Goal: Information Seeking & Learning: Learn about a topic

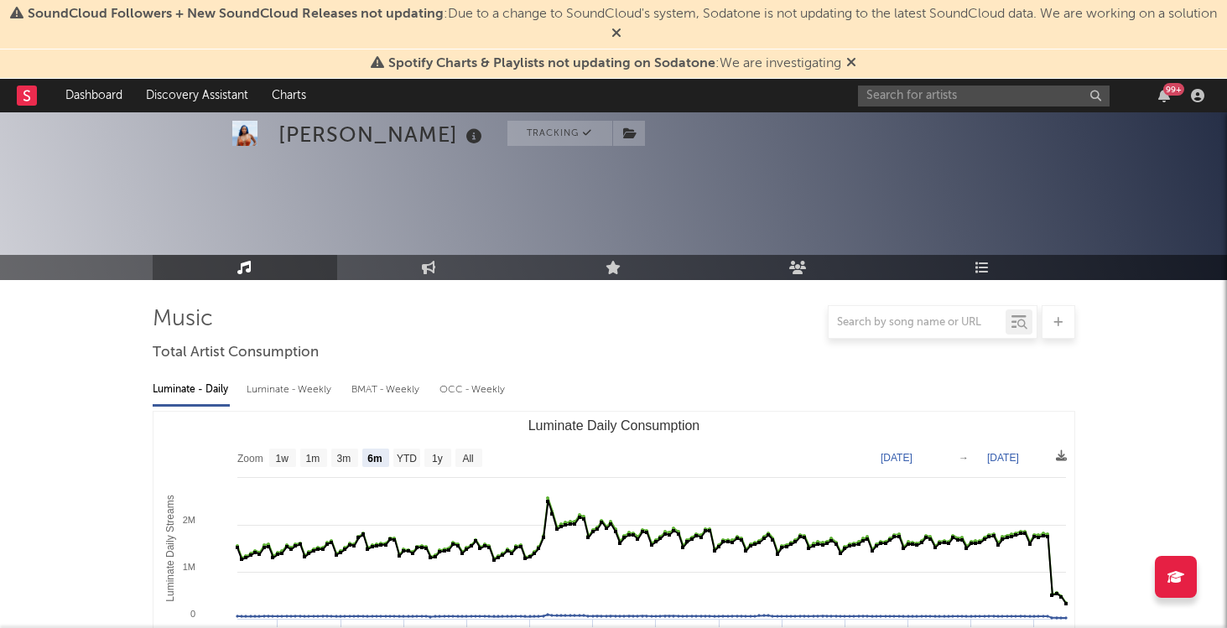
select select "6m"
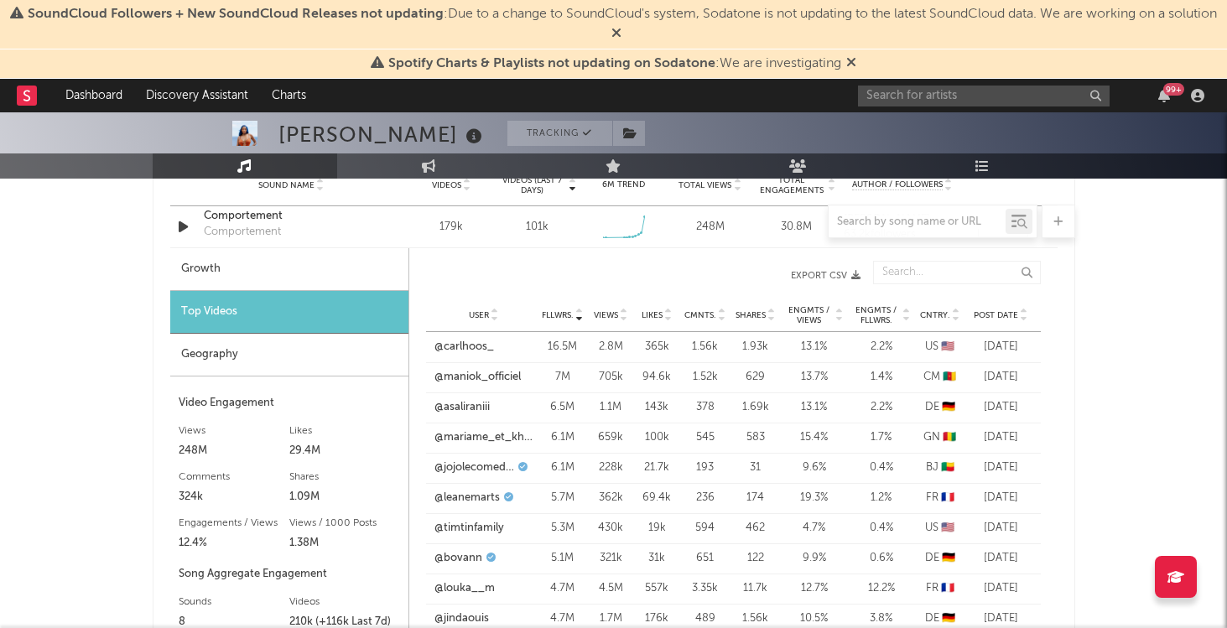
click at [1014, 314] on span "Post Date" at bounding box center [996, 315] width 44 height 10
click at [470, 349] on link "@aymspam" at bounding box center [463, 347] width 59 height 17
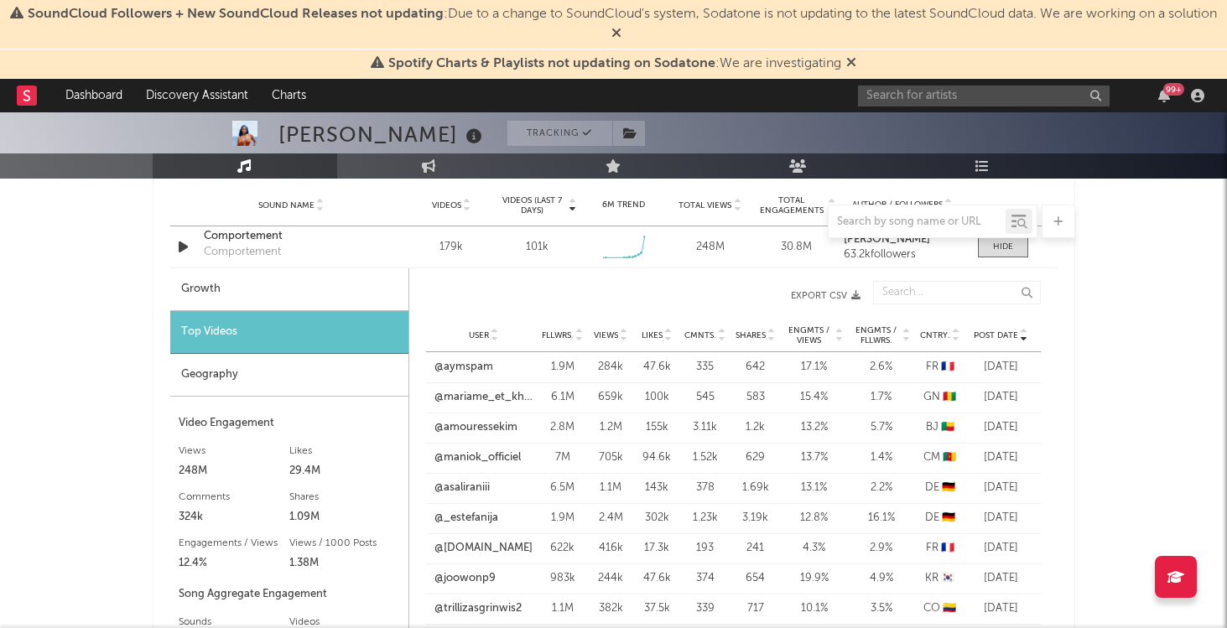
scroll to position [1218, 0]
click at [1097, 307] on div "[PERSON_NAME] Tracking [GEOGRAPHIC_DATA] | R&B/Soul Edit Tracking Email Alerts …" at bounding box center [613, 583] width 1227 height 3378
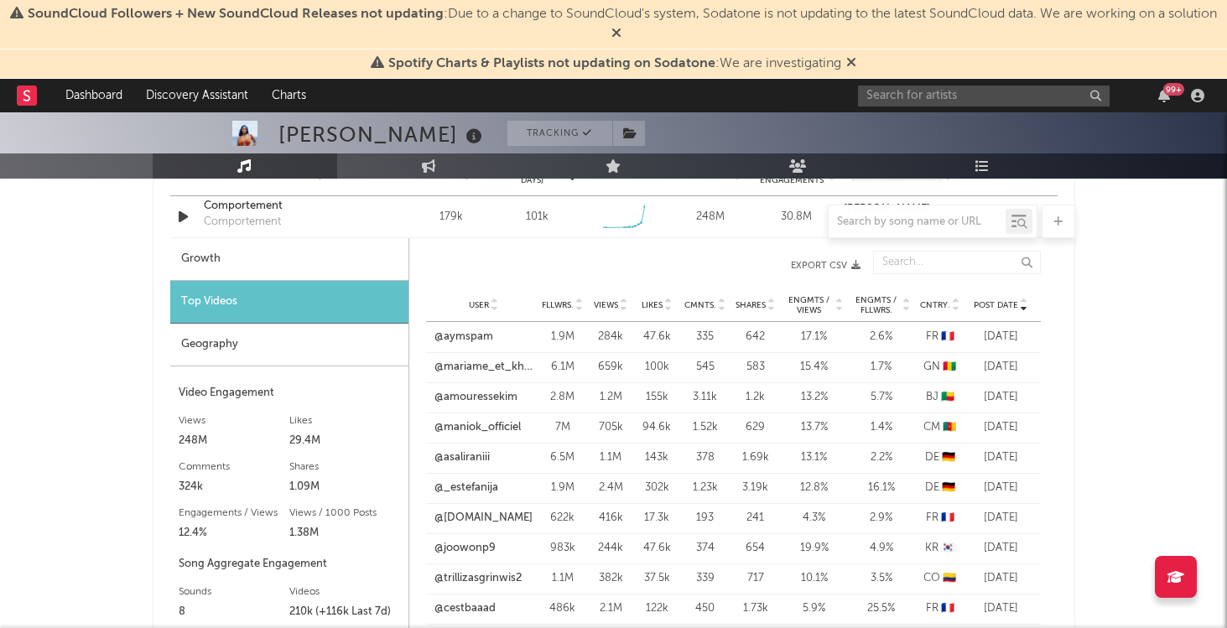
scroll to position [1260, 0]
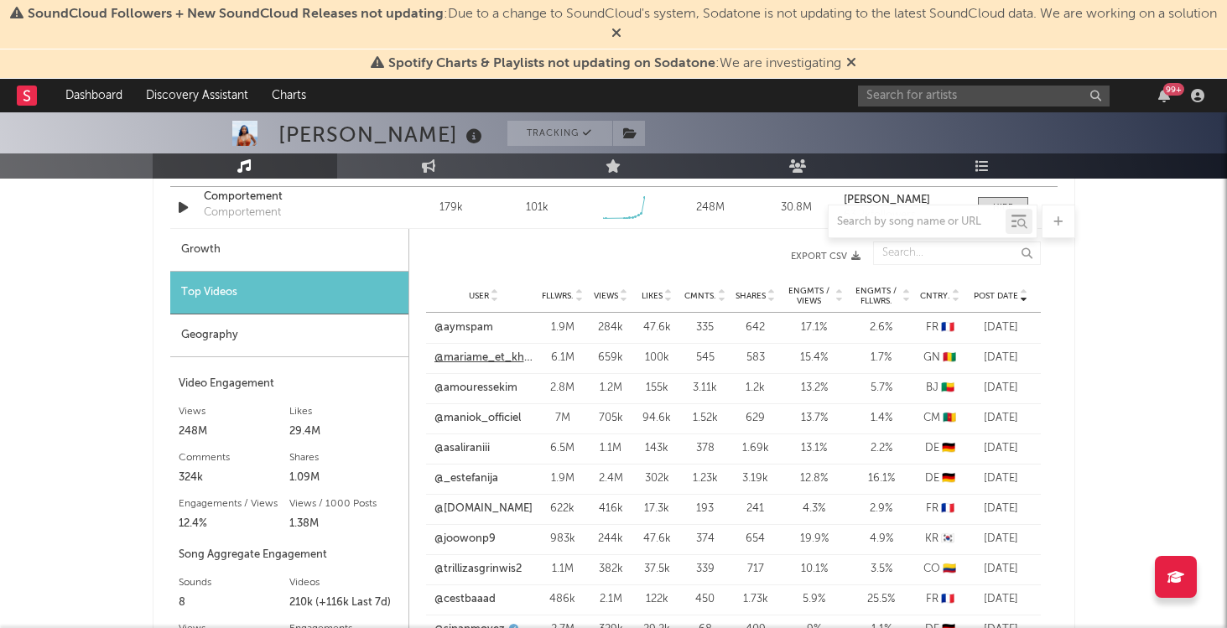
click at [510, 354] on link "@mariame_et_khalil" at bounding box center [483, 358] width 99 height 17
click at [471, 453] on link "@asaliraniii" at bounding box center [461, 448] width 55 height 17
click at [486, 481] on link "@_estefanija" at bounding box center [466, 478] width 64 height 17
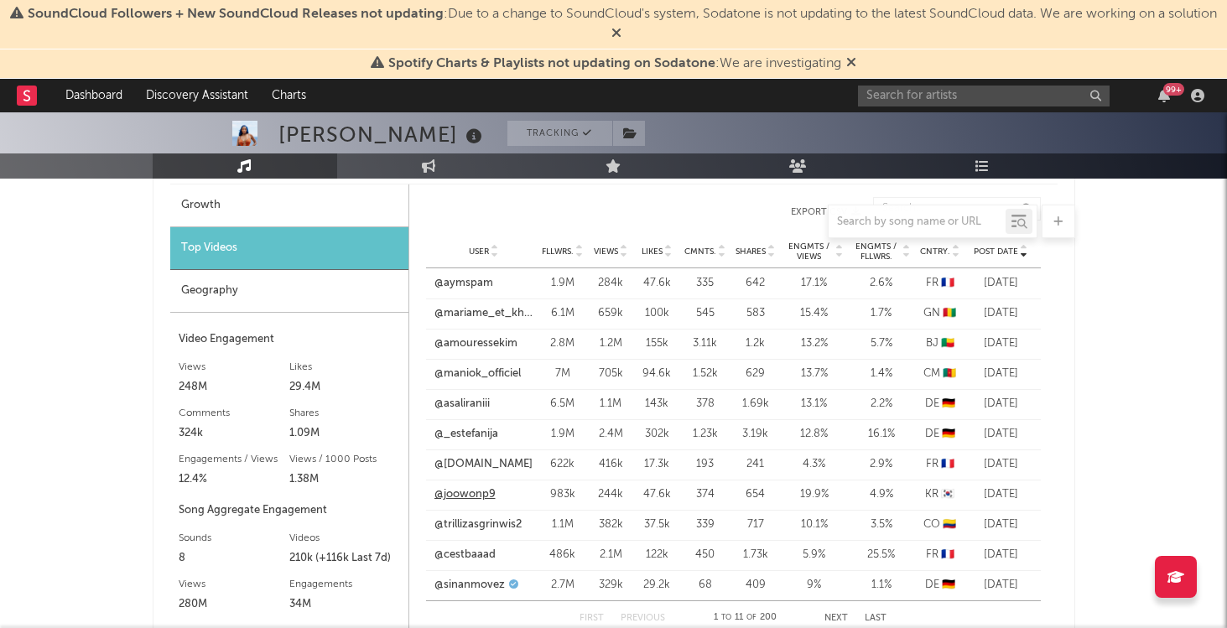
click at [470, 491] on link "@joowonp9" at bounding box center [464, 494] width 61 height 17
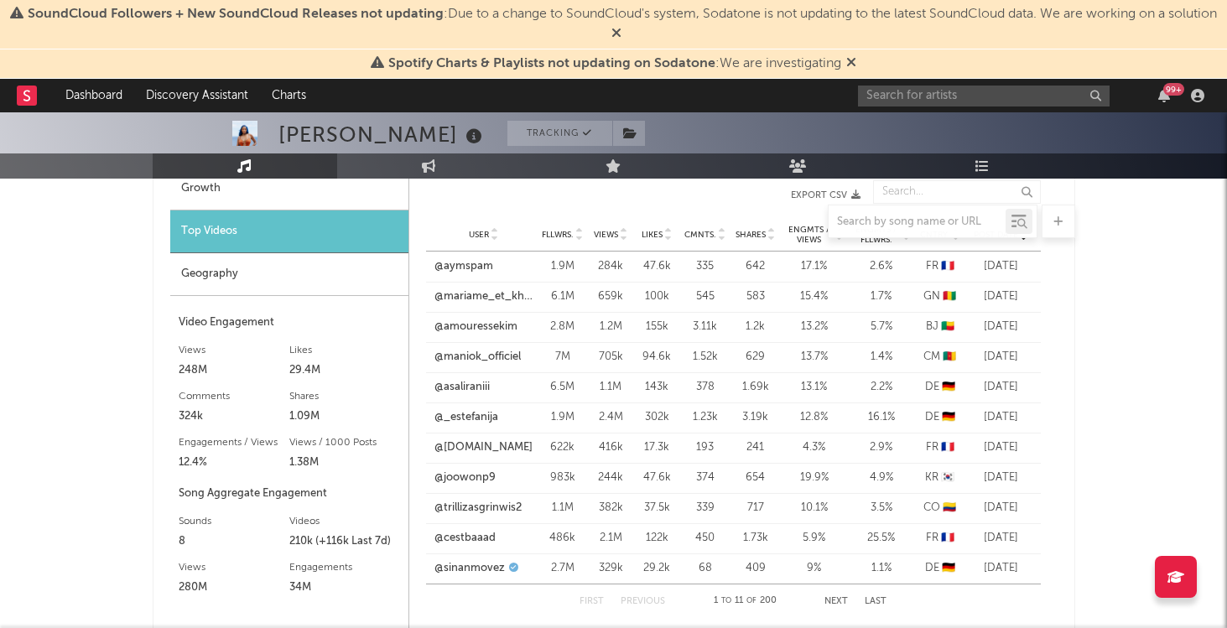
scroll to position [1335, 0]
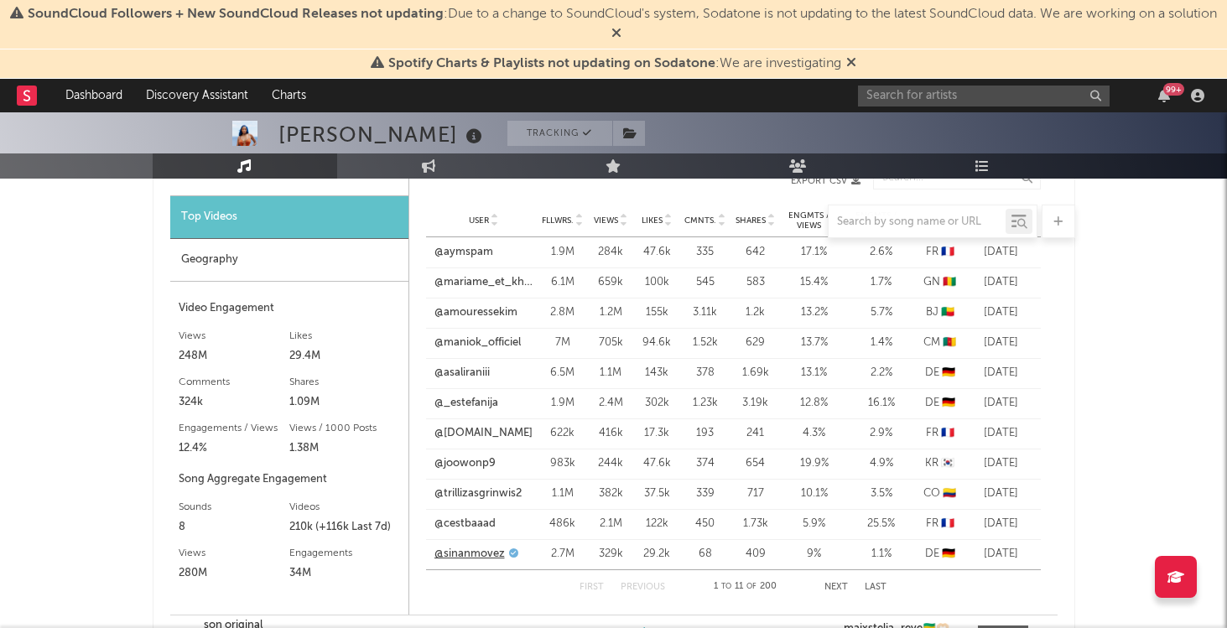
click at [479, 556] on link "@sinanmovez" at bounding box center [469, 554] width 70 height 17
click at [508, 492] on link "@trillizasgrinwis2" at bounding box center [477, 494] width 87 height 17
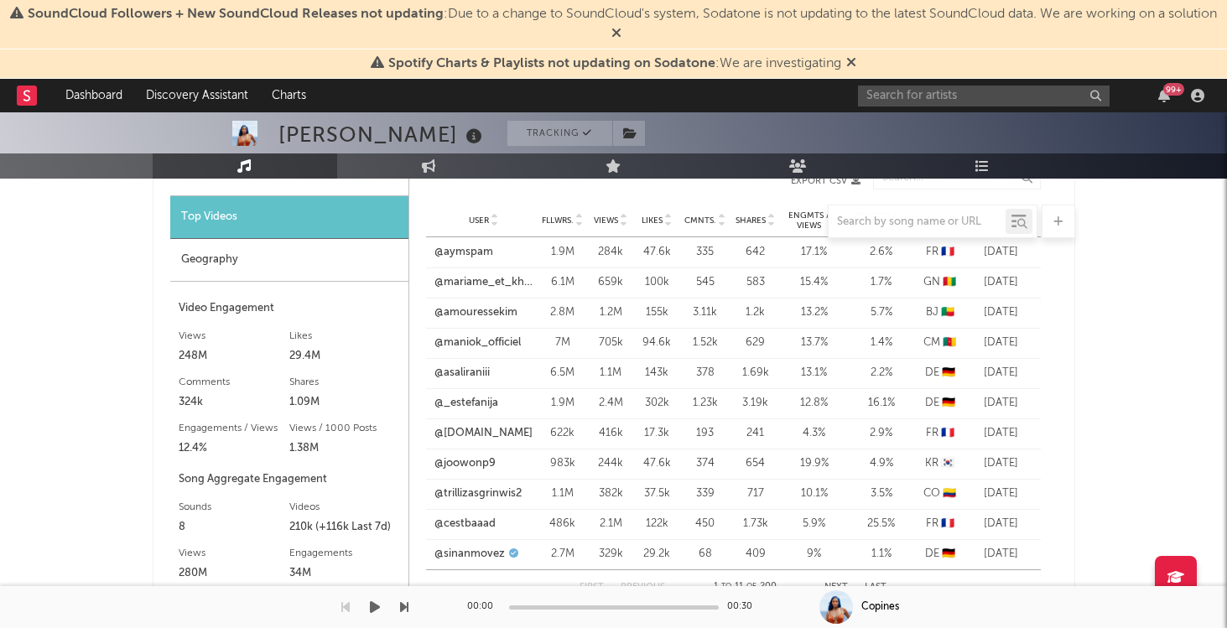
click at [844, 587] on div "SoundCloud Followers + New SoundCloud Releases not updating : Due to a change t…" at bounding box center [613, 466] width 1227 height 3378
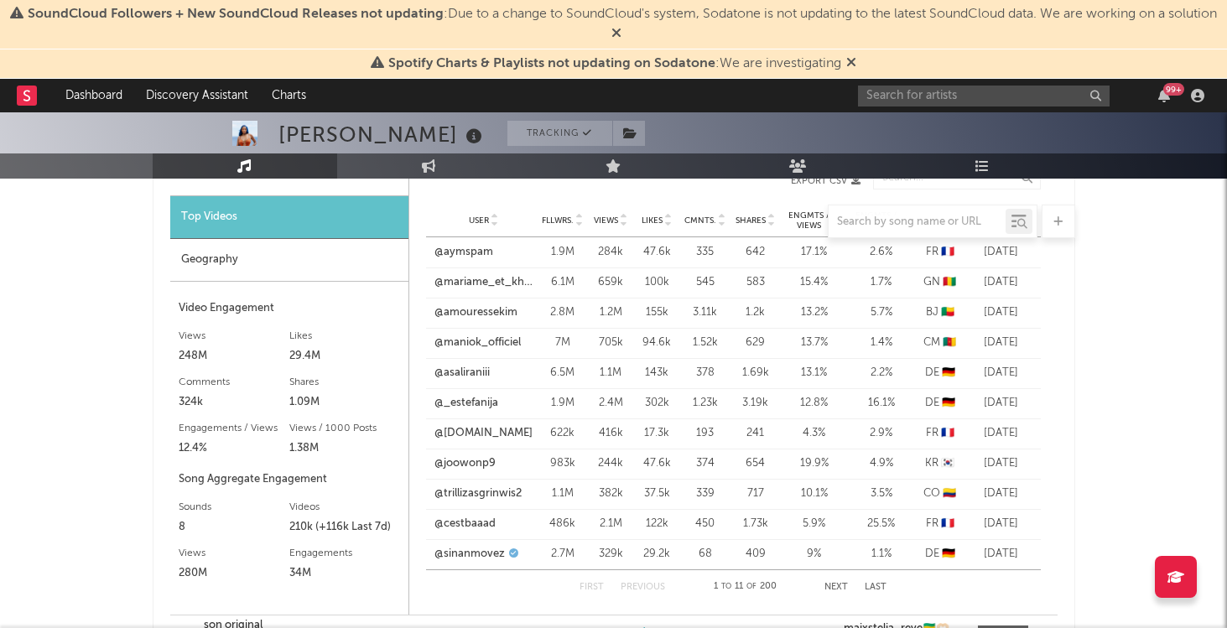
click at [832, 583] on button "Next" at bounding box center [835, 587] width 23 height 9
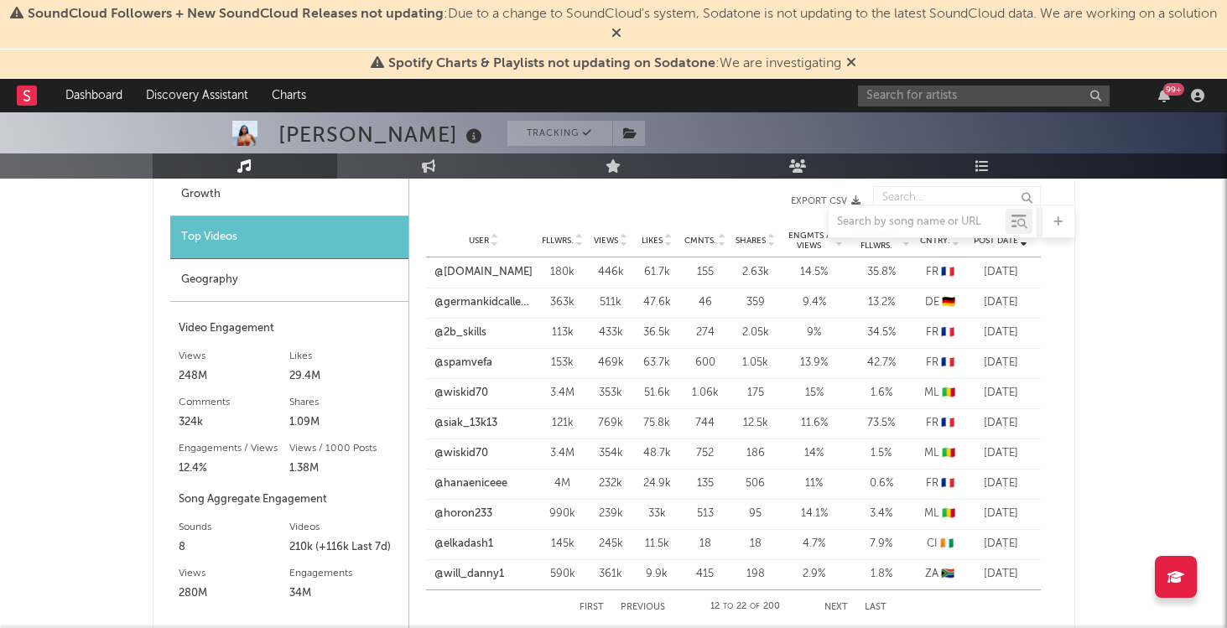
scroll to position [1306, 0]
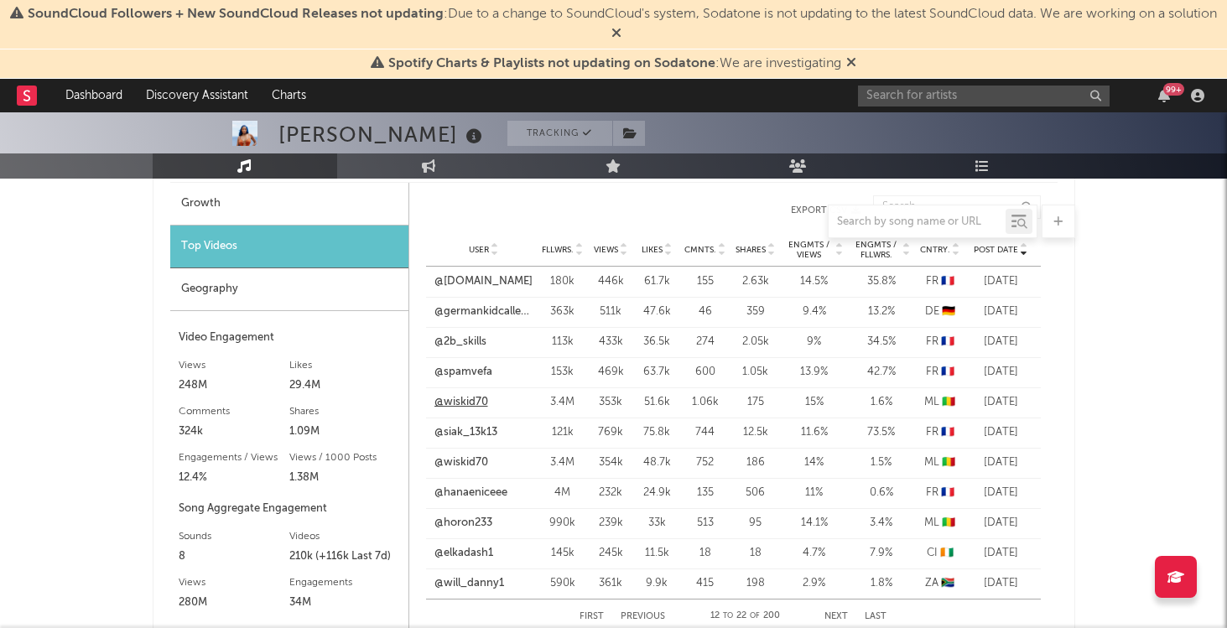
click at [478, 403] on link "@wiskid70" at bounding box center [461, 402] width 54 height 17
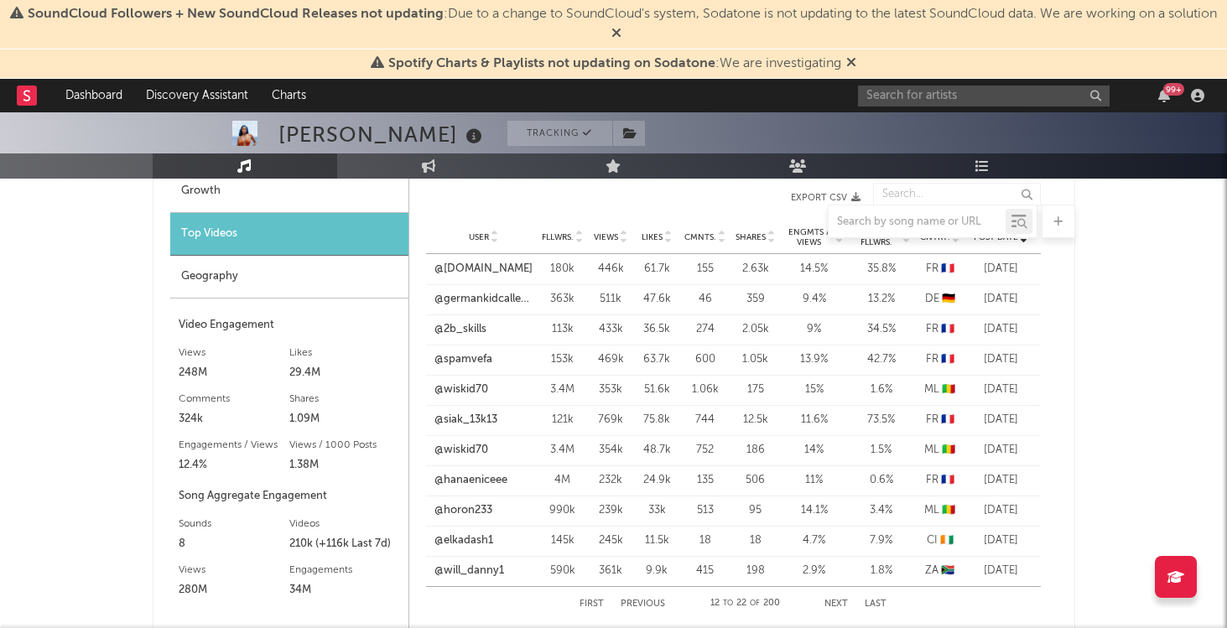
scroll to position [1319, 0]
click at [498, 302] on link "@germankidcalledpaul" at bounding box center [483, 298] width 99 height 17
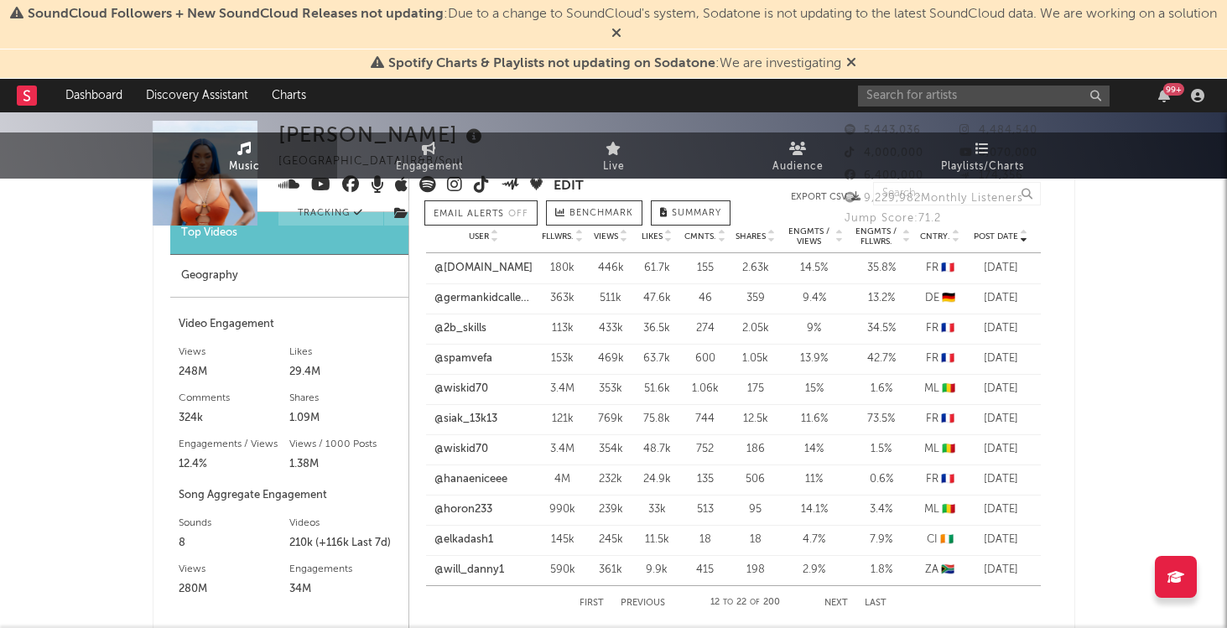
scroll to position [0, 0]
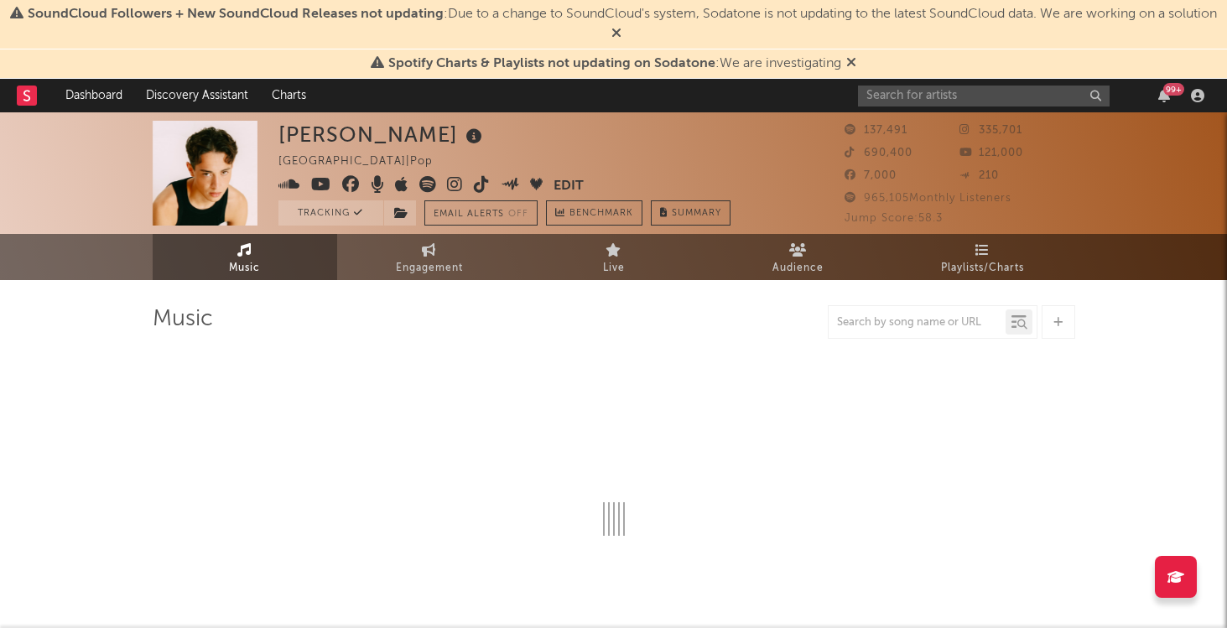
select select "6m"
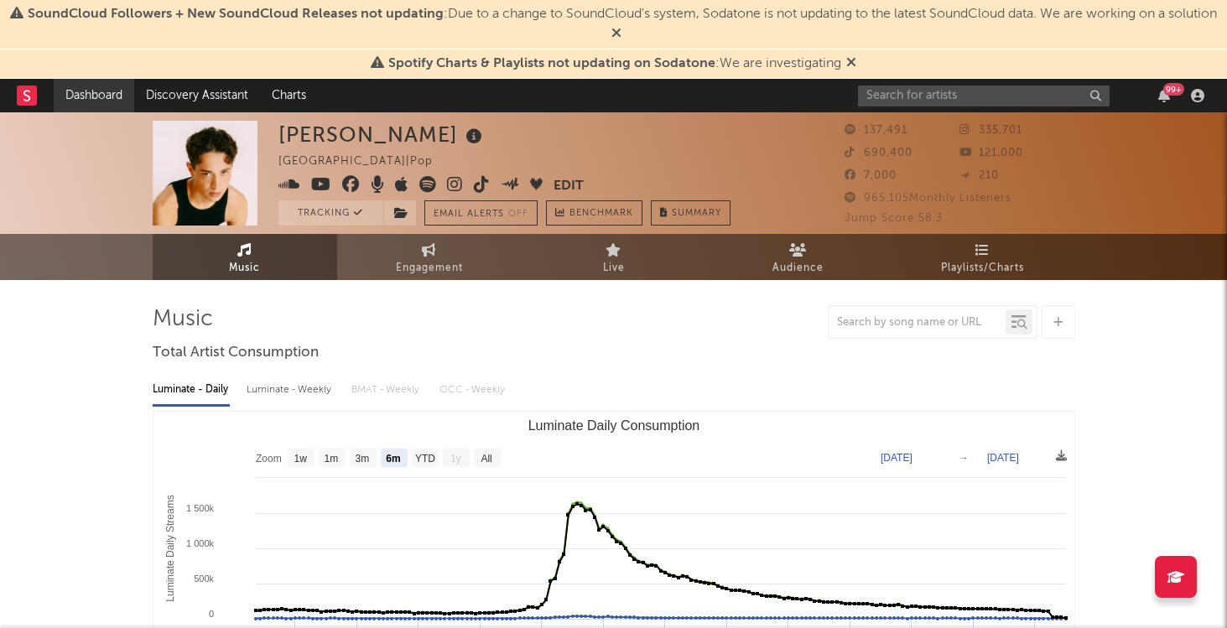
click at [107, 96] on link "Dashboard" at bounding box center [94, 96] width 81 height 34
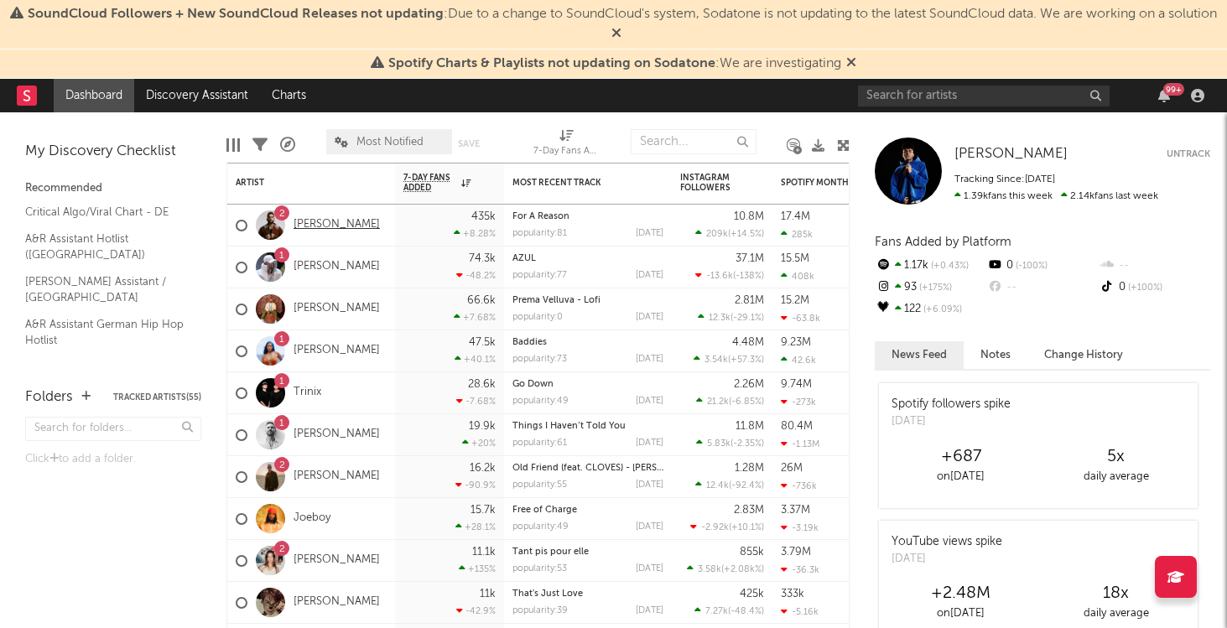
click at [332, 223] on link "[PERSON_NAME]" at bounding box center [337, 225] width 86 height 14
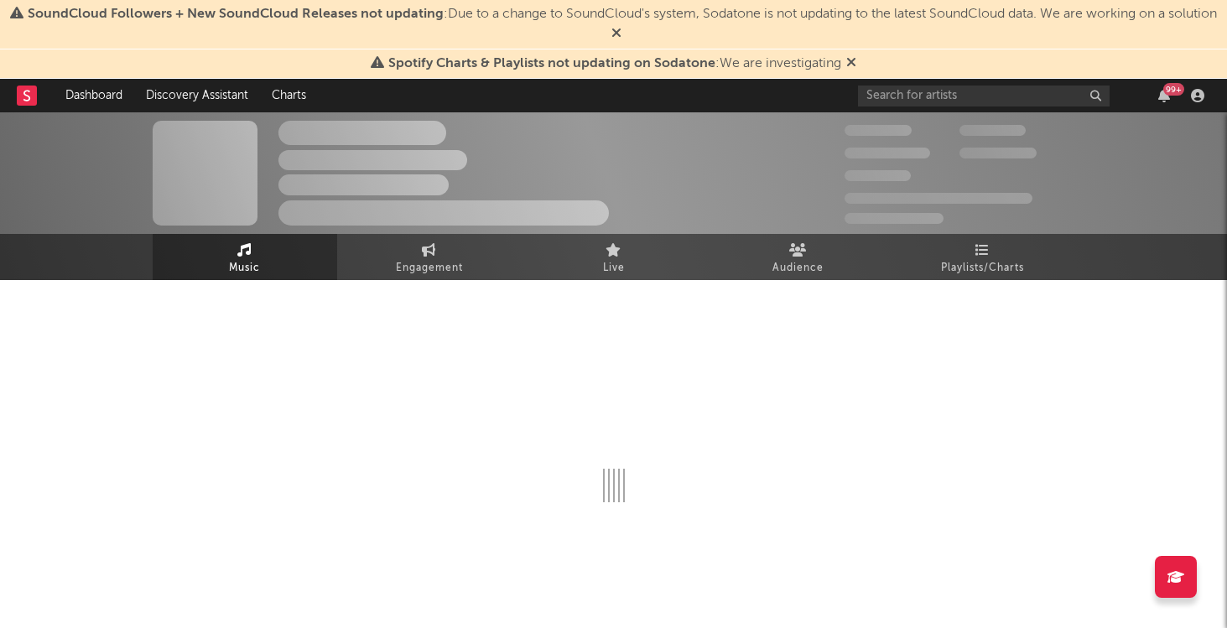
select select "6m"
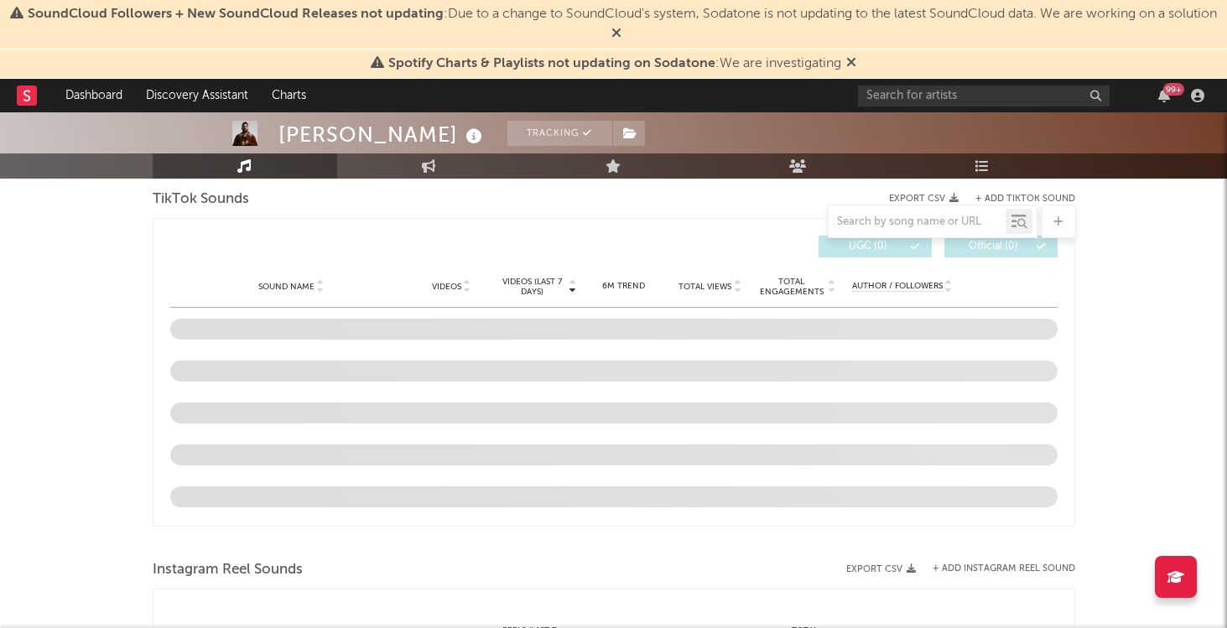
scroll to position [1141, 0]
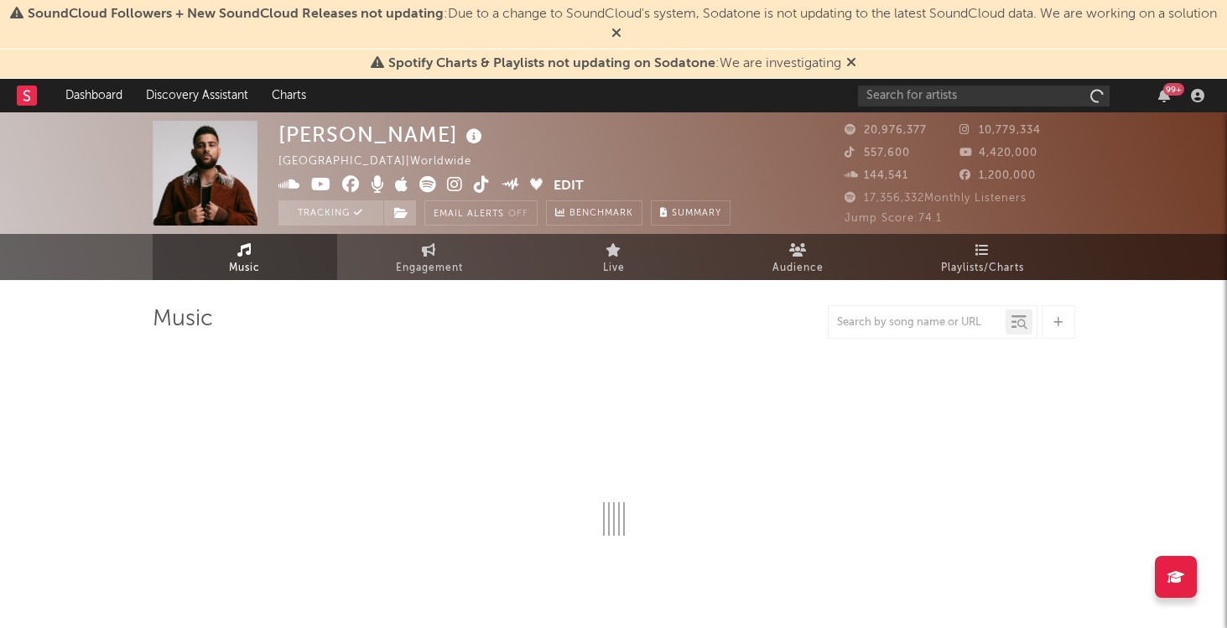
select select "6m"
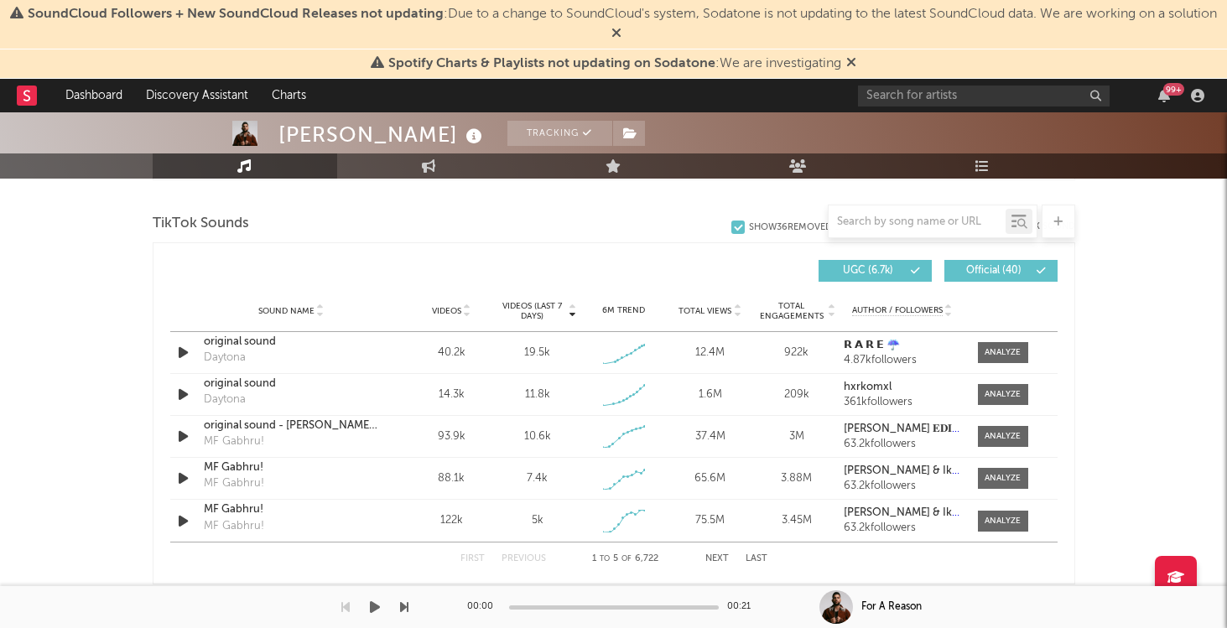
scroll to position [1117, 0]
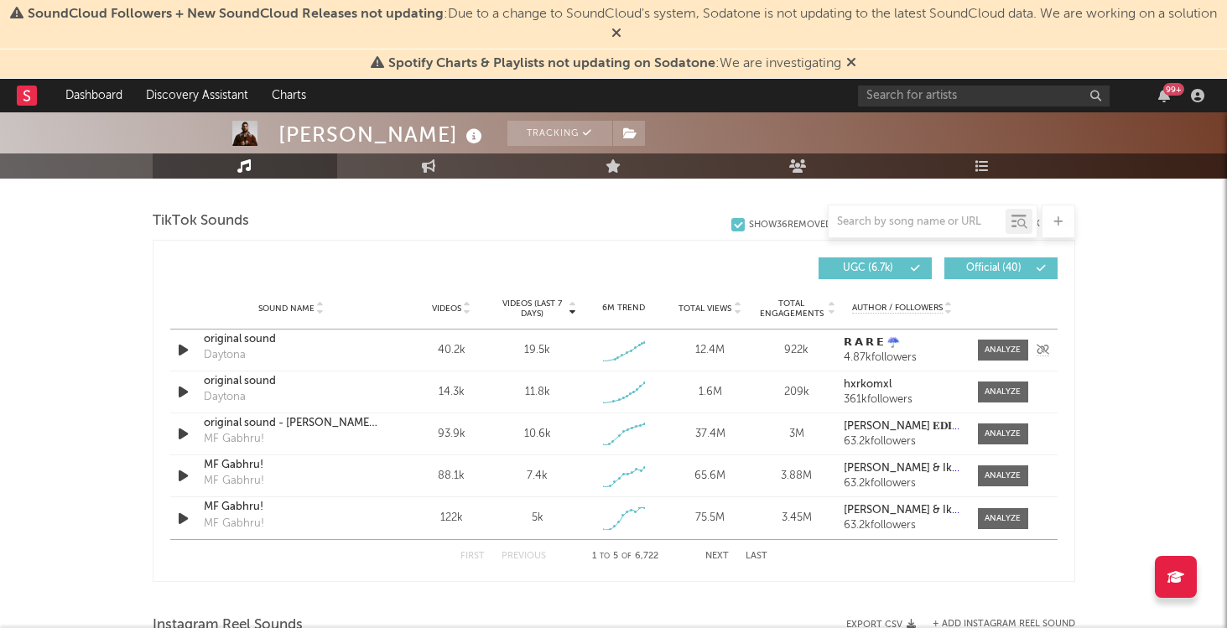
click at [255, 340] on div "original sound" at bounding box center [291, 339] width 175 height 17
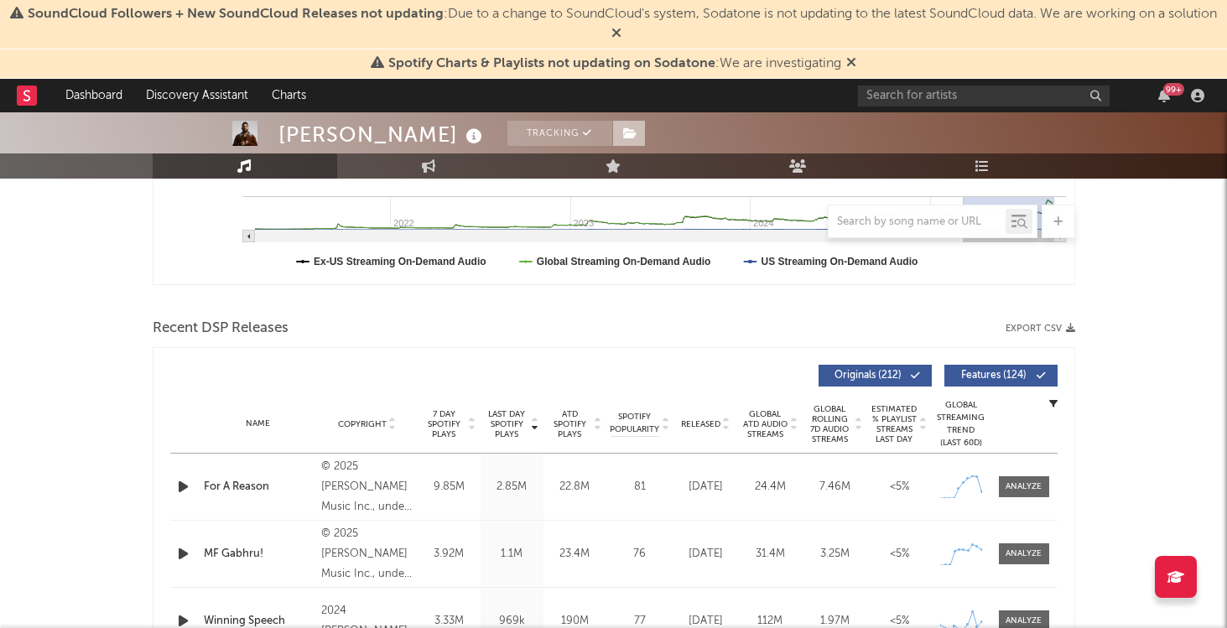
scroll to position [0, 0]
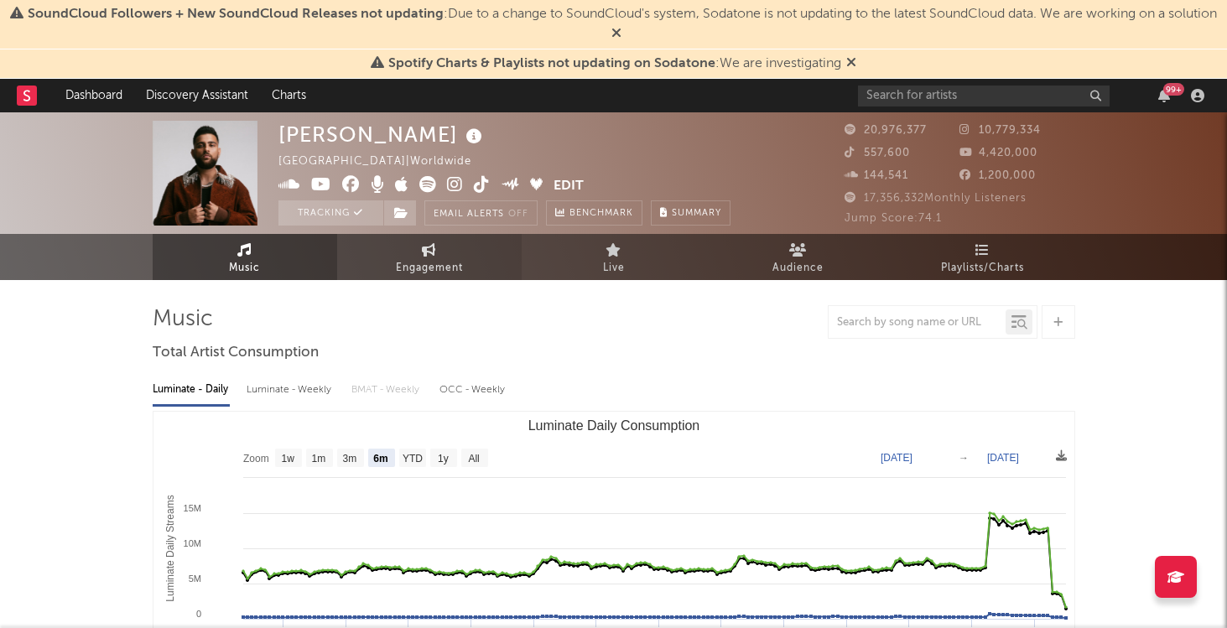
click at [422, 252] on icon at bounding box center [429, 249] width 14 height 13
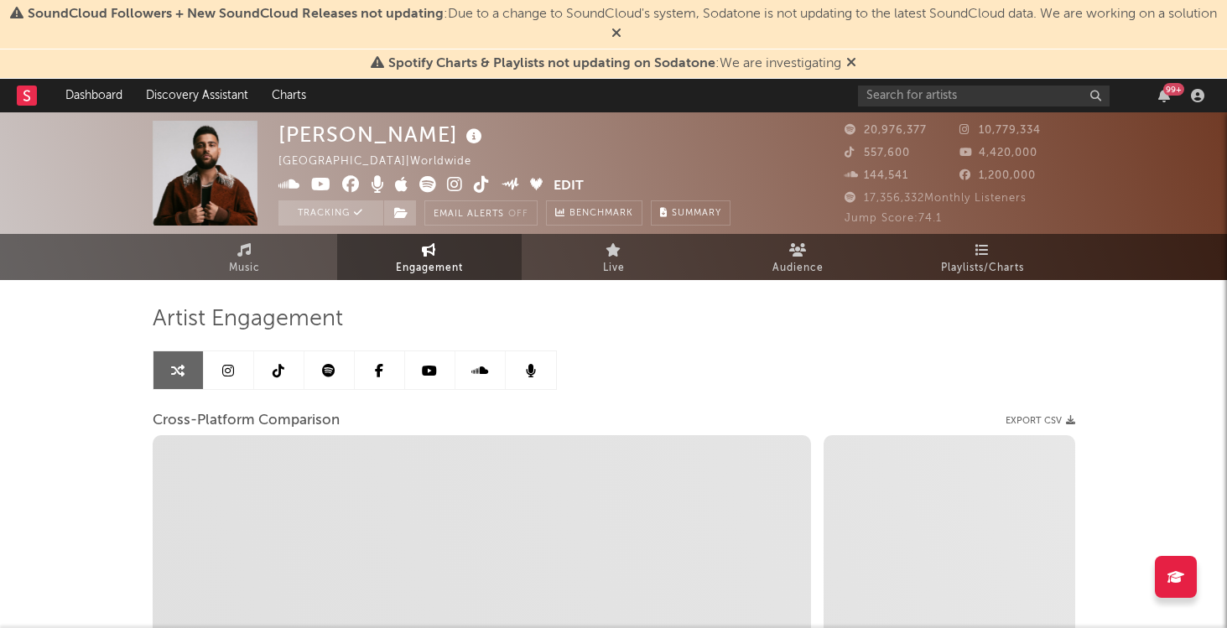
select select "1w"
click at [422, 252] on icon at bounding box center [429, 249] width 14 height 13
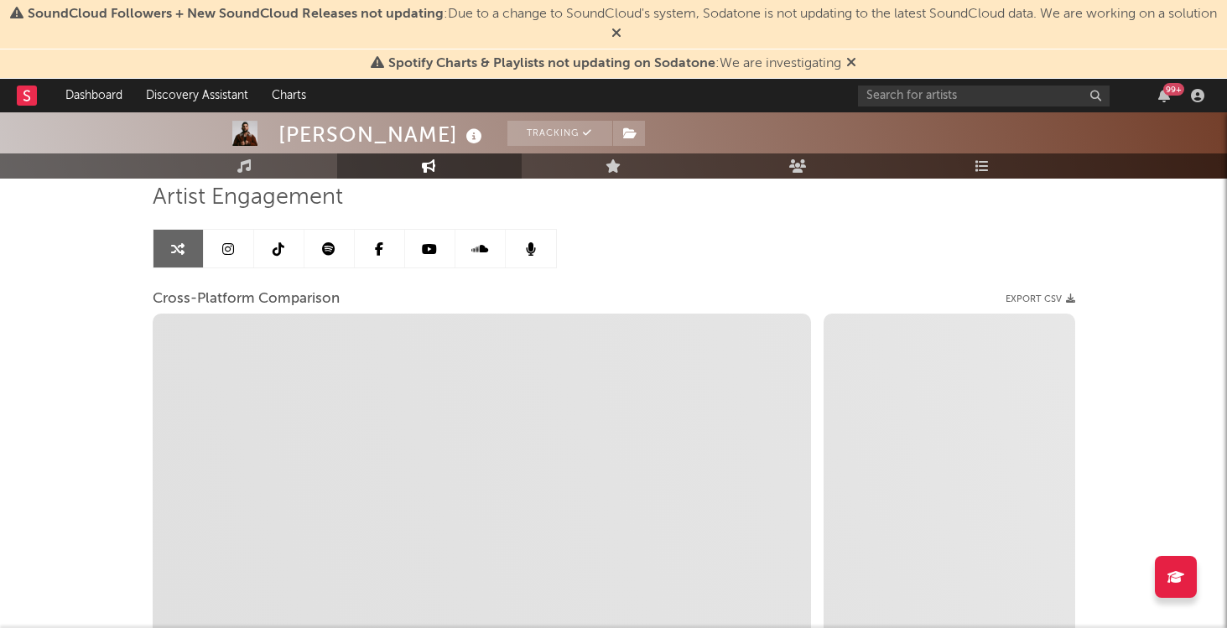
scroll to position [122, 0]
click at [218, 247] on link at bounding box center [229, 248] width 50 height 38
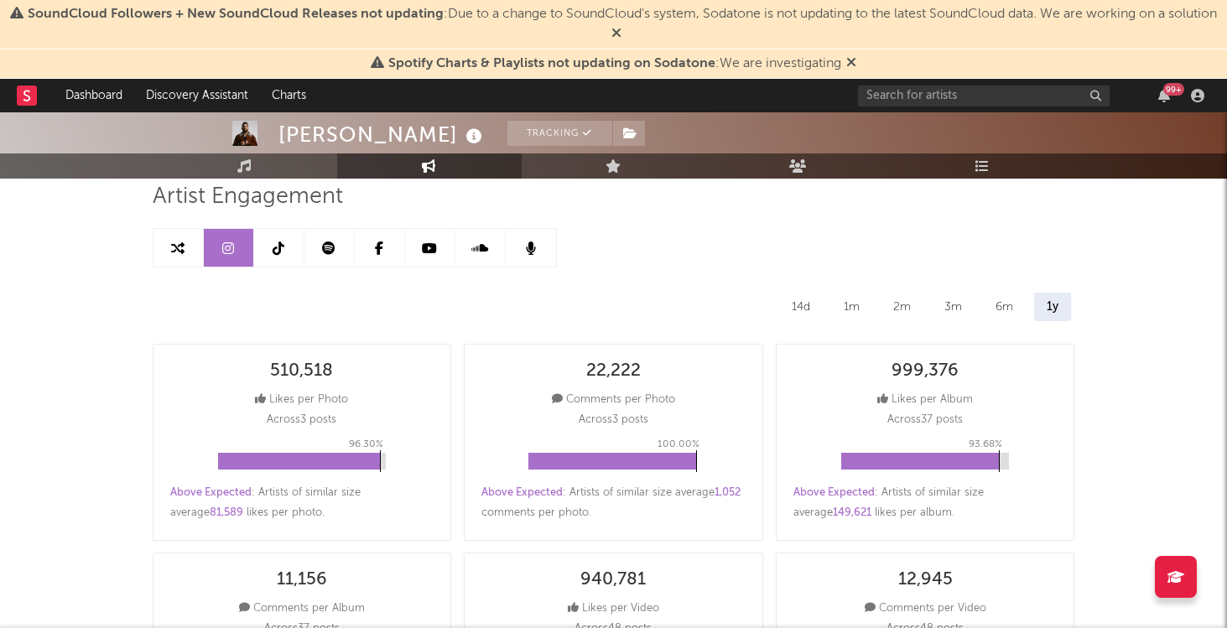
select select "6m"
click at [168, 247] on link at bounding box center [178, 248] width 50 height 38
select select "1w"
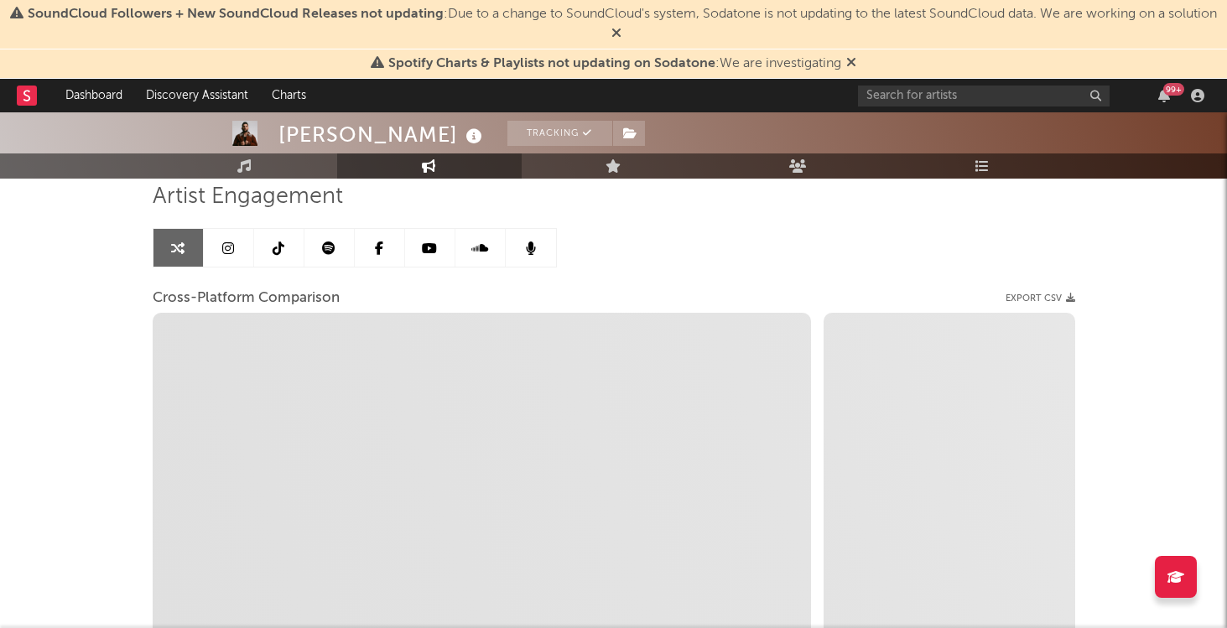
select select "1m"
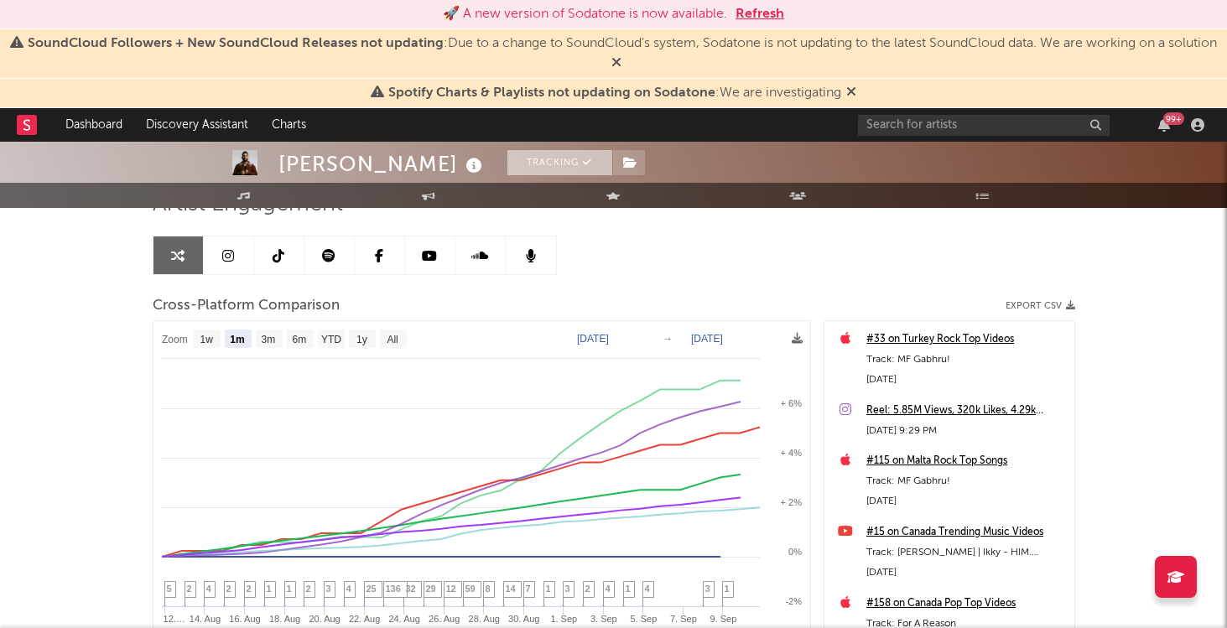
scroll to position [177, 0]
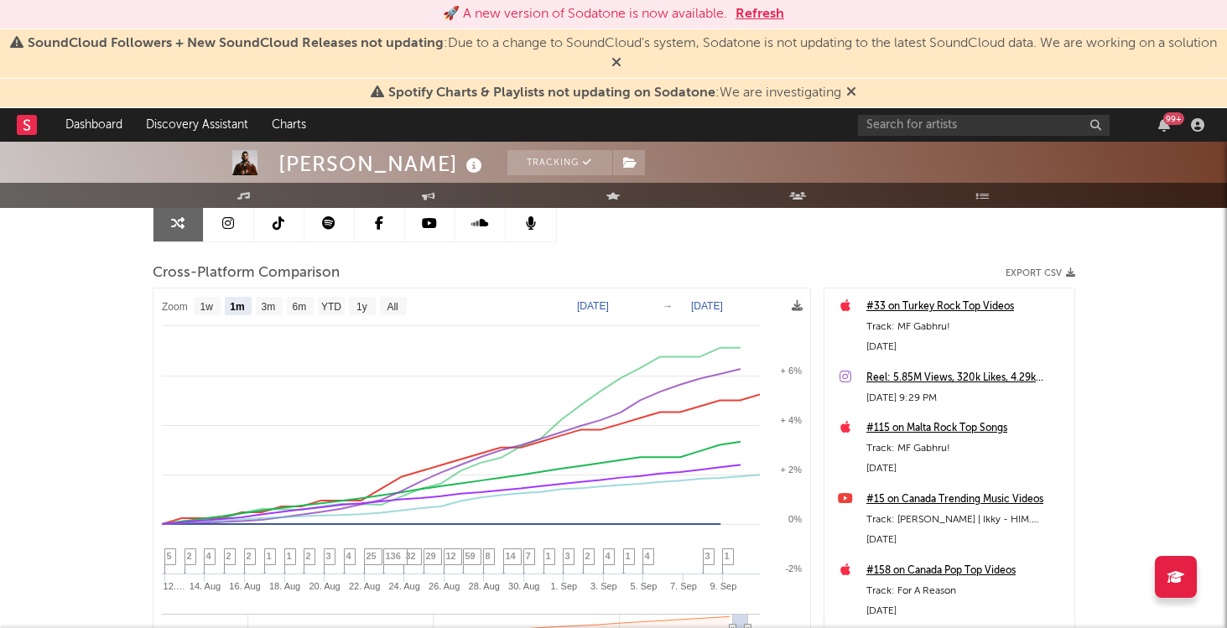
click at [753, 8] on button "Refresh" at bounding box center [759, 14] width 49 height 20
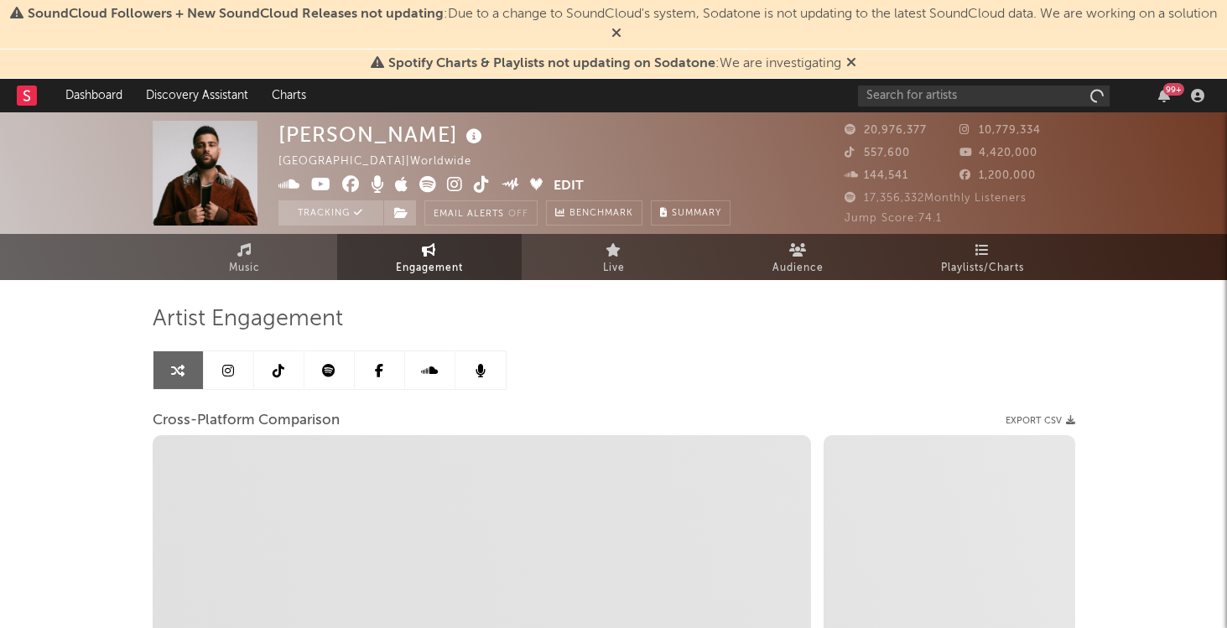
select select "1w"
select select "1m"
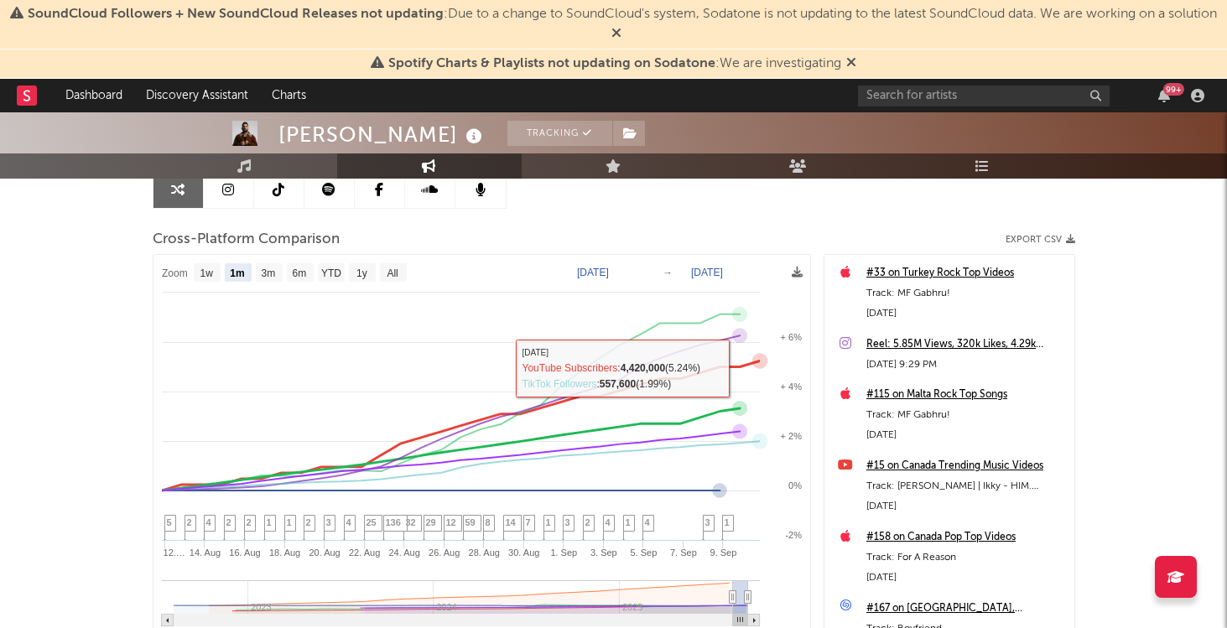
scroll to position [365, 0]
